Goal: Book appointment/travel/reservation

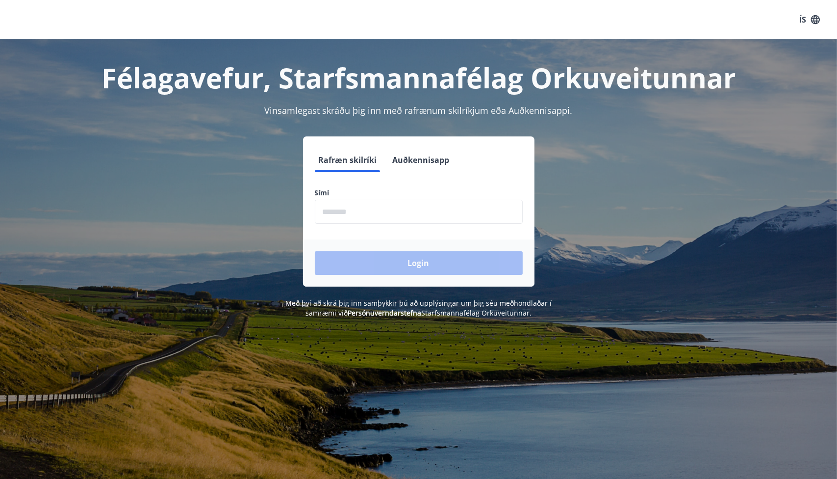
click at [349, 209] on input "phone" at bounding box center [419, 212] width 208 height 24
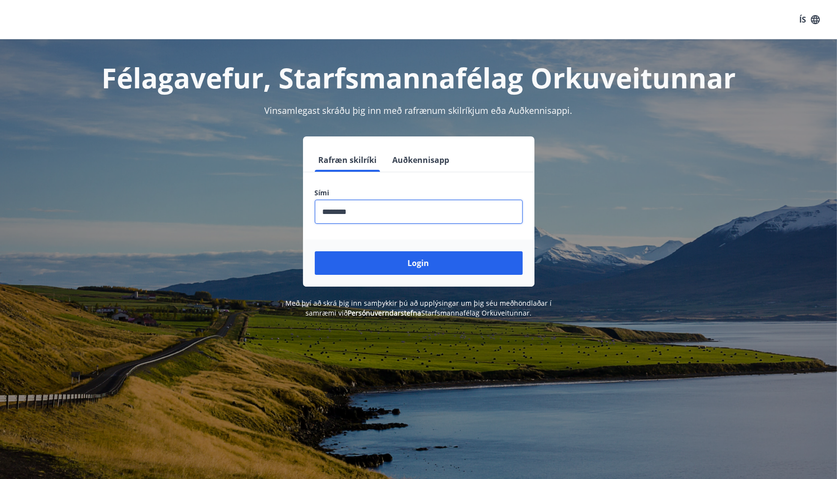
type input "********"
click at [315, 251] on button "Login" at bounding box center [419, 263] width 208 height 24
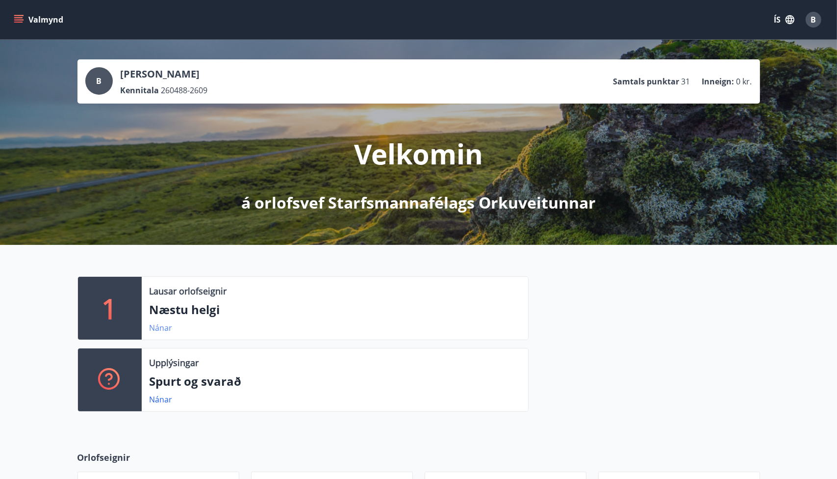
click at [157, 327] on link "Nánar" at bounding box center [161, 327] width 23 height 11
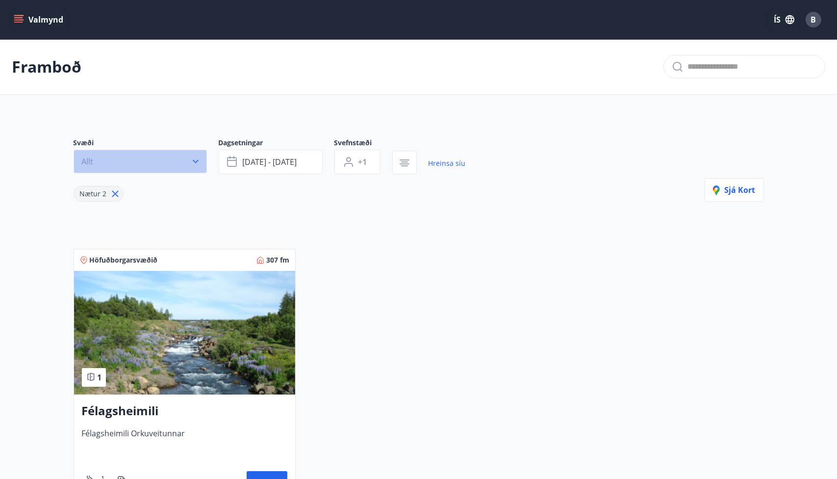
click at [196, 160] on icon "button" at bounding box center [196, 161] width 10 height 10
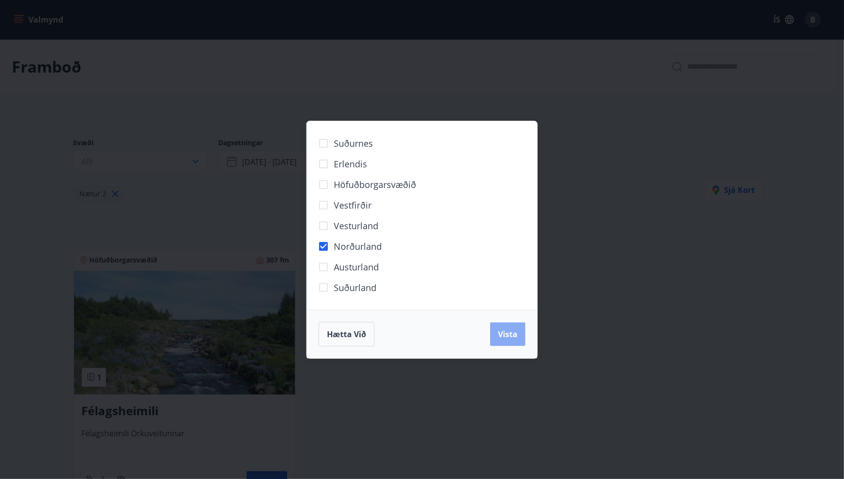
click at [516, 340] on button "Vista" at bounding box center [507, 334] width 35 height 24
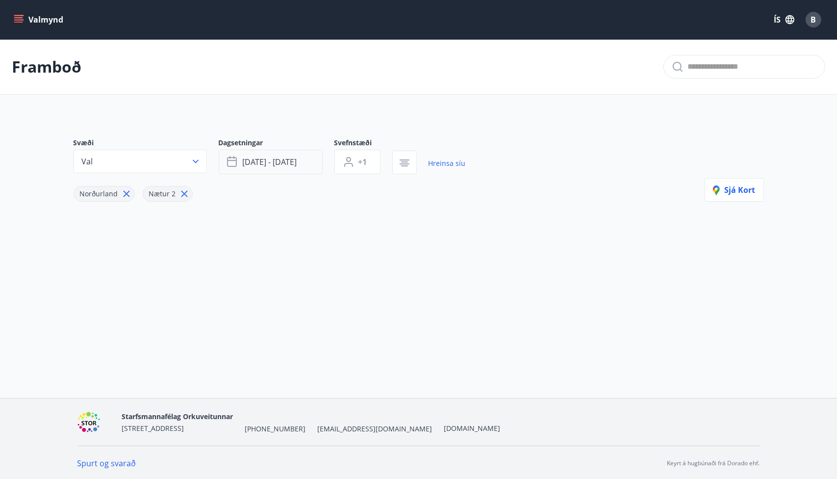
click at [277, 162] on span "[DATE] - [DATE]" at bounding box center [270, 161] width 54 height 11
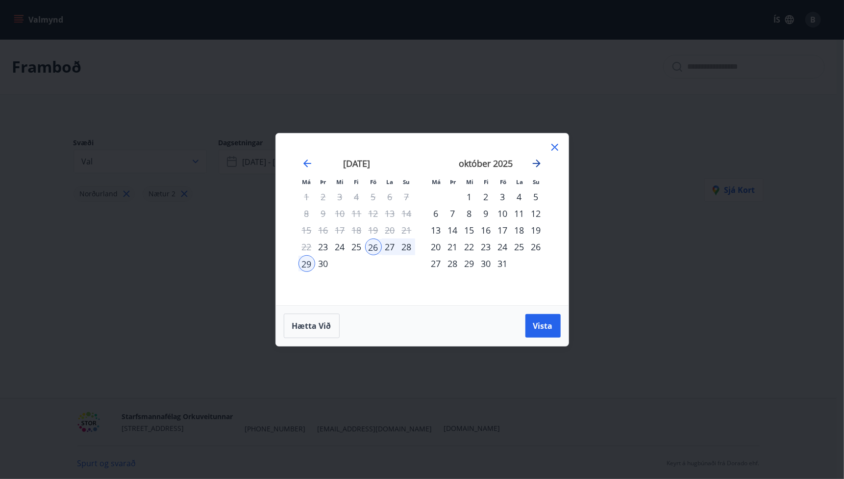
click at [541, 164] on icon "Move forward to switch to the next month." at bounding box center [537, 163] width 12 height 12
click at [539, 162] on icon "Move forward to switch to the next month." at bounding box center [537, 163] width 8 height 8
click at [539, 161] on icon "Move forward to switch to the next month." at bounding box center [537, 163] width 8 height 8
click at [539, 160] on icon "Move forward to switch to the next month." at bounding box center [537, 163] width 12 height 12
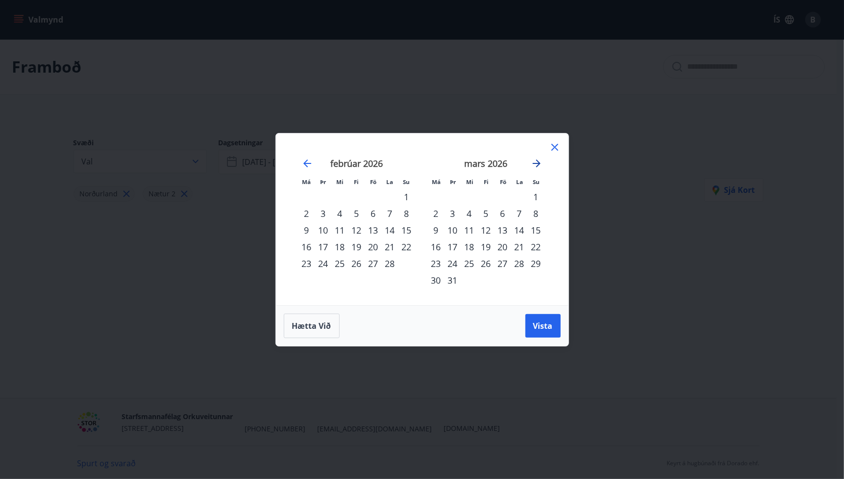
click at [539, 160] on icon "Move forward to switch to the next month." at bounding box center [537, 163] width 12 height 12
click at [505, 212] on div "8" at bounding box center [503, 213] width 17 height 17
click at [540, 213] on div "10" at bounding box center [536, 213] width 17 height 17
click at [554, 321] on button "Vista" at bounding box center [543, 326] width 35 height 24
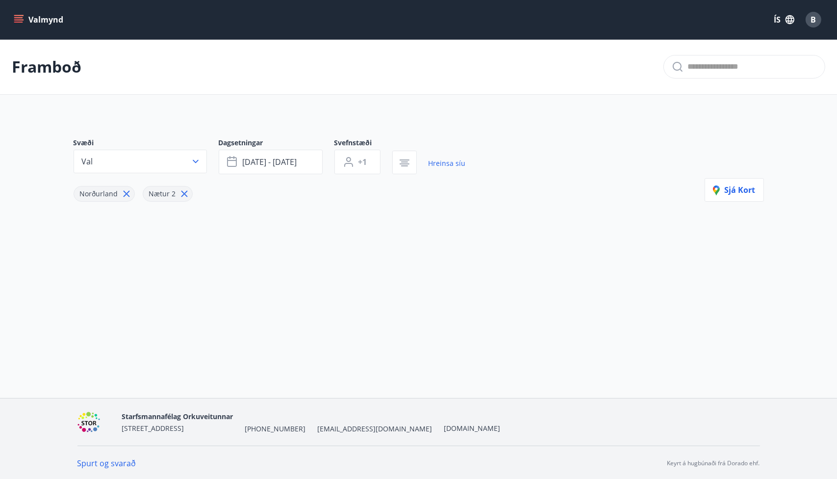
scroll to position [1, 0]
click at [721, 190] on icon "button" at bounding box center [719, 190] width 12 height 12
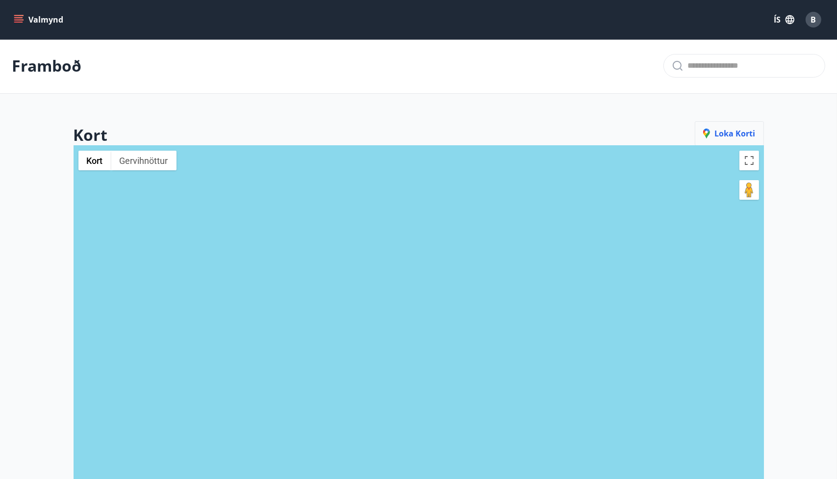
click at [676, 125] on div "Kort Loka korti" at bounding box center [419, 133] width 690 height 25
click at [729, 131] on span "Loka korti" at bounding box center [729, 133] width 52 height 11
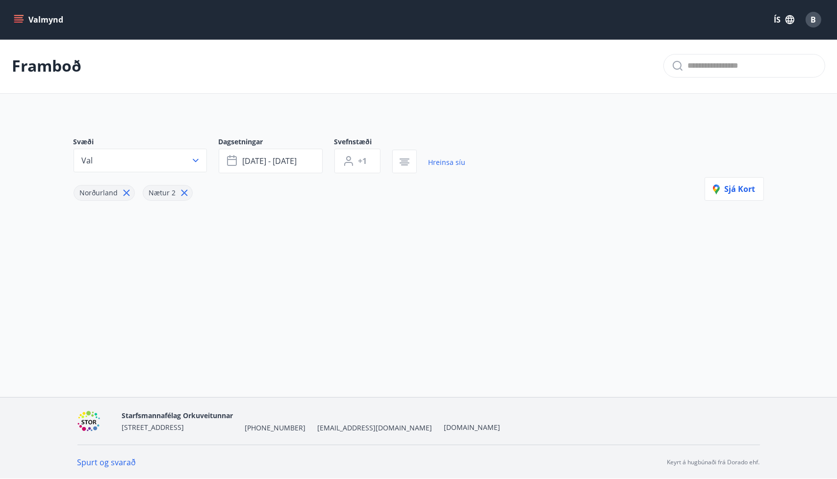
click at [53, 31] on div "Valmynd ÍS B" at bounding box center [418, 19] width 837 height 39
click at [32, 22] on button "Valmynd" at bounding box center [39, 20] width 55 height 18
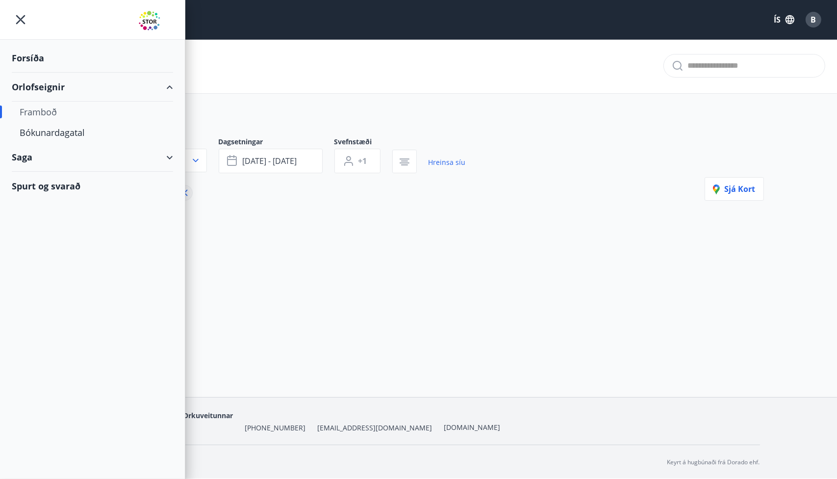
click at [47, 83] on div "Orlofseignir" at bounding box center [92, 87] width 161 height 29
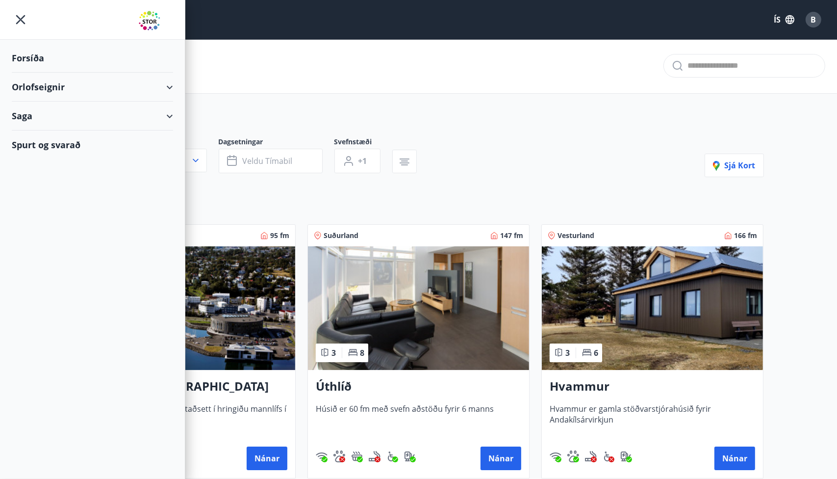
click at [47, 83] on div "Orlofseignir" at bounding box center [92, 87] width 161 height 29
click at [49, 135] on div "Bókunardagatal" at bounding box center [93, 132] width 146 height 21
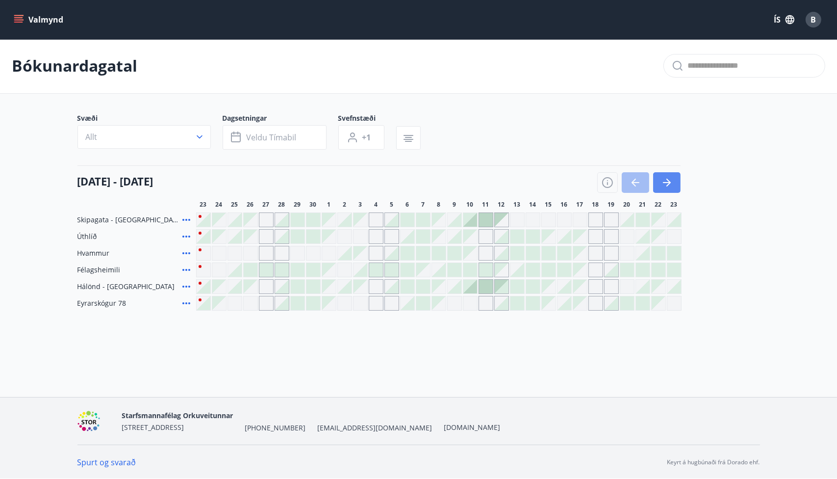
click at [656, 181] on button "button" at bounding box center [666, 182] width 27 height 21
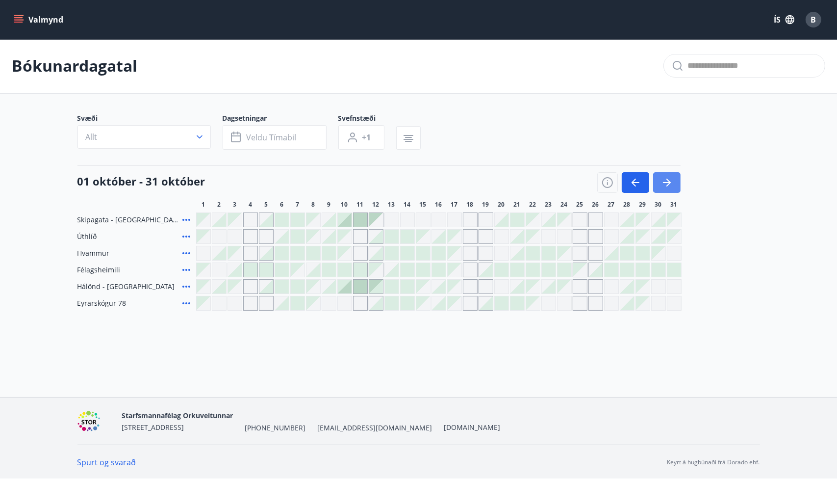
click at [677, 178] on button "button" at bounding box center [666, 182] width 27 height 21
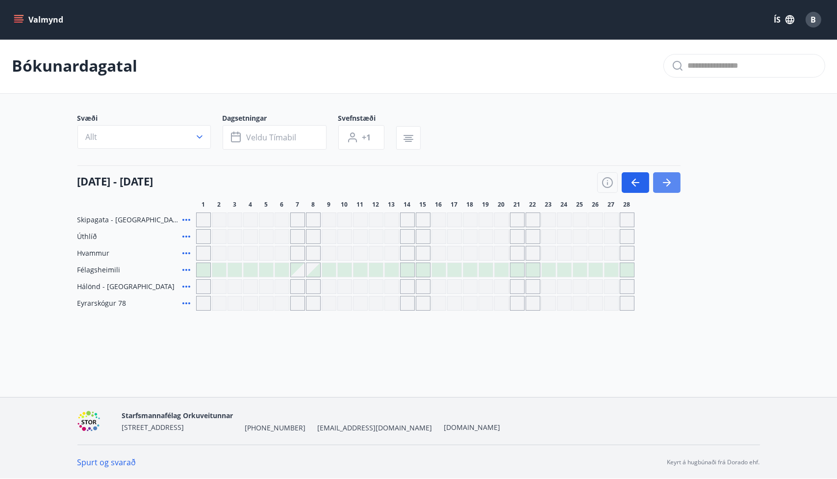
click at [666, 186] on icon "button" at bounding box center [667, 183] width 12 height 12
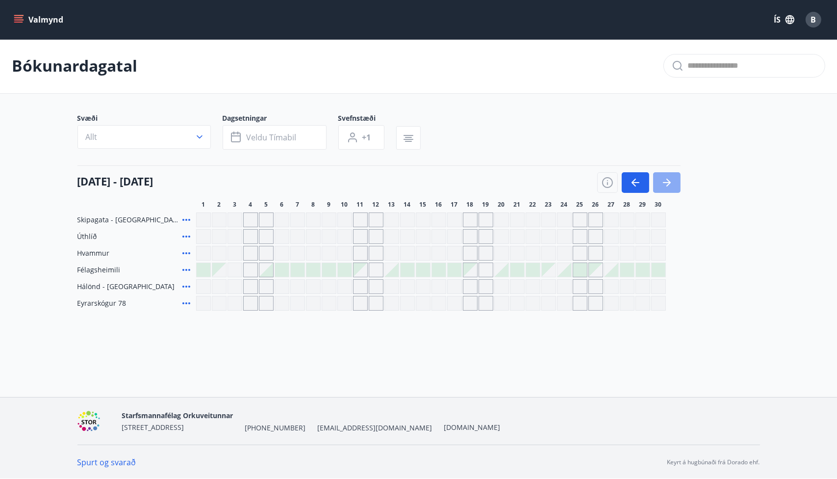
click at [666, 185] on icon "button" at bounding box center [667, 183] width 12 height 12
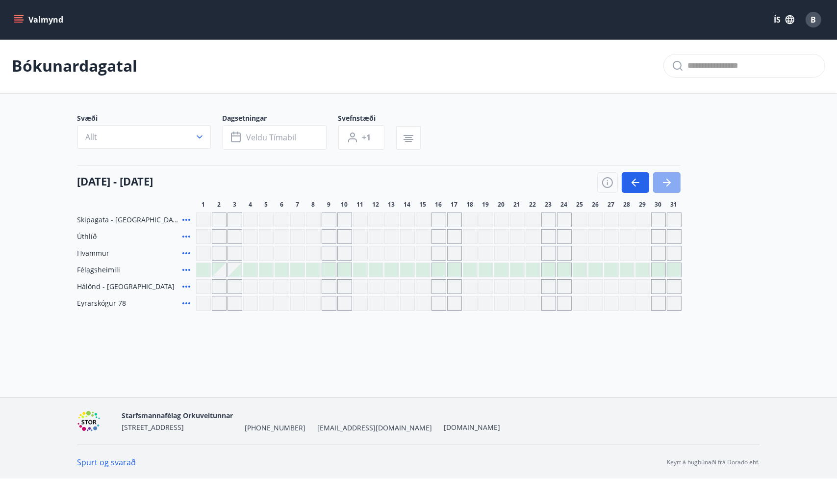
click at [666, 183] on icon "button" at bounding box center [667, 183] width 12 height 12
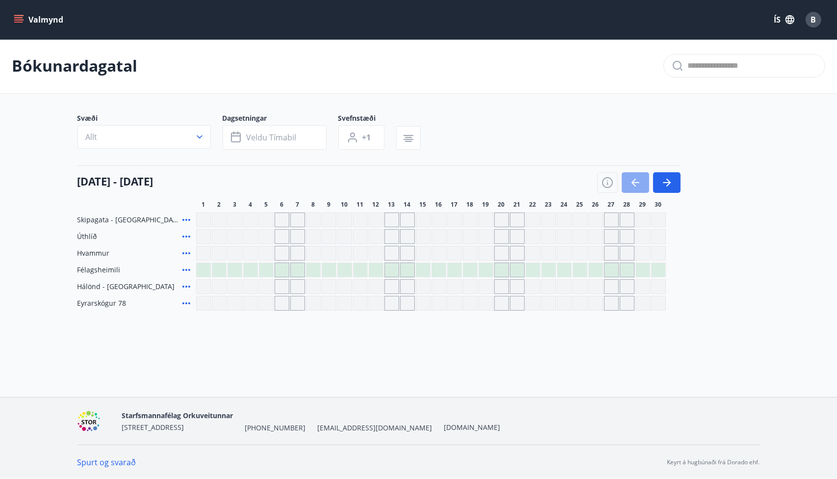
click at [629, 183] on button "button" at bounding box center [635, 182] width 27 height 21
click at [308, 286] on div "Gráir dagar eru ekki bókanlegir" at bounding box center [313, 286] width 15 height 15
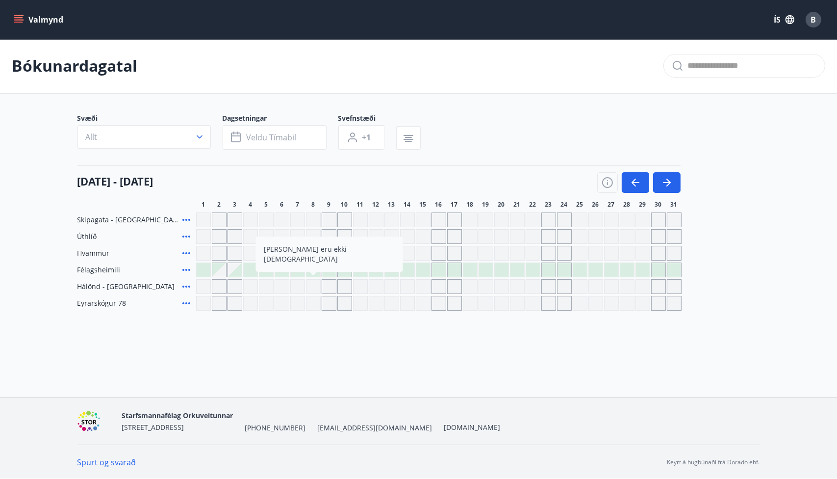
drag, startPoint x: 323, startPoint y: 285, endPoint x: 342, endPoint y: 286, distance: 19.6
click at [323, 286] on div "Gráir dagar eru ekki bókanlegir" at bounding box center [329, 286] width 15 height 15
click at [316, 285] on div "Gráir dagar eru ekki bókanlegir" at bounding box center [313, 286] width 15 height 15
click at [330, 286] on div "Gráir dagar eru ekki bókanlegir" at bounding box center [329, 286] width 15 height 15
click at [342, 286] on div "Gráir dagar eru ekki bókanlegir" at bounding box center [344, 286] width 15 height 15
